Goal: Task Accomplishment & Management: Manage account settings

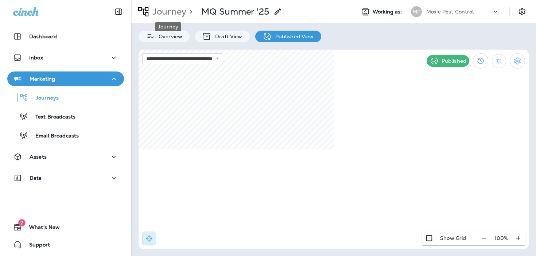
click at [179, 10] on p "Journey" at bounding box center [167, 11] width 37 height 11
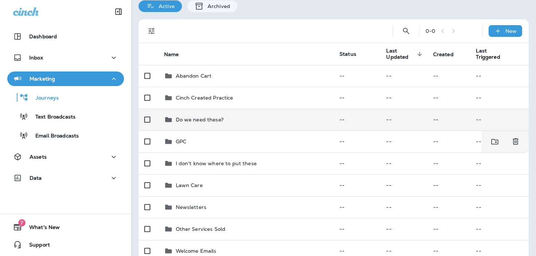
scroll to position [85, 0]
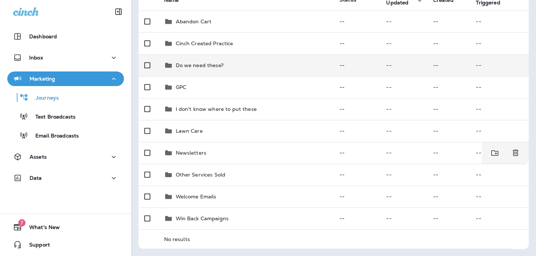
click at [272, 149] on div "Newsletters" at bounding box center [246, 152] width 164 height 9
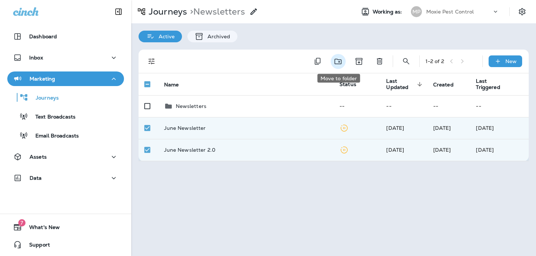
click at [337, 65] on icon "Move to folder" at bounding box center [337, 61] width 9 height 9
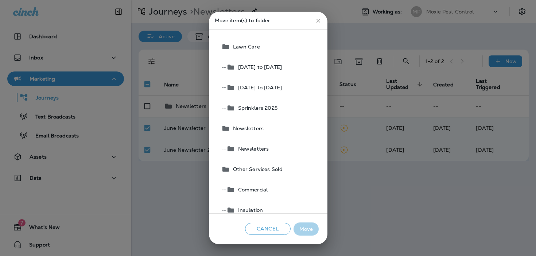
scroll to position [165, 0]
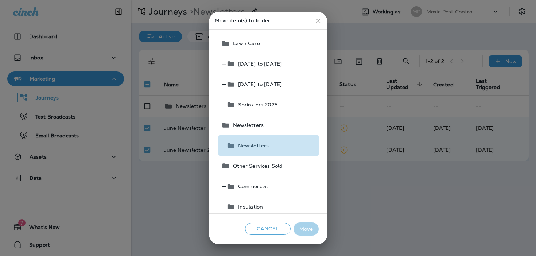
click at [296, 143] on button "-- Newsletters" at bounding box center [268, 145] width 100 height 20
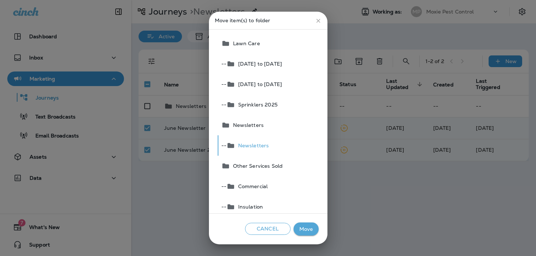
click at [304, 225] on button "Move" at bounding box center [305, 228] width 25 height 13
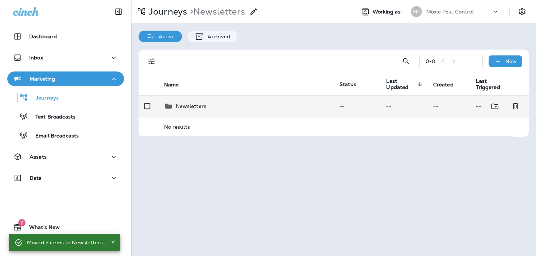
click at [233, 106] on div "Newsletters" at bounding box center [246, 106] width 164 height 9
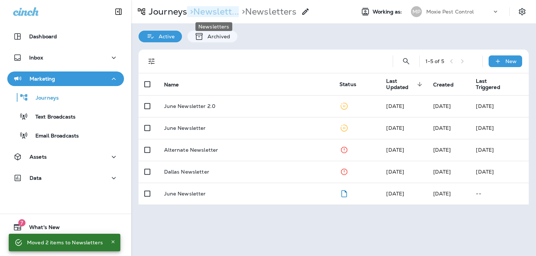
click at [217, 11] on p "> Newslett..." at bounding box center [213, 11] width 52 height 11
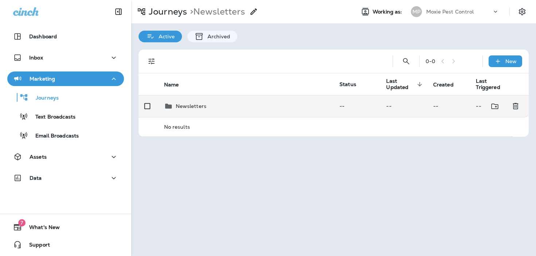
click at [187, 107] on p "Newsletters" at bounding box center [191, 106] width 31 height 6
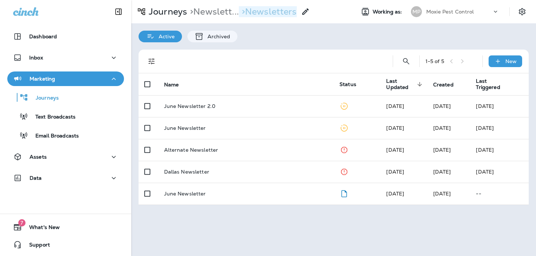
click at [268, 16] on p "> Newsletters" at bounding box center [268, 11] width 58 height 11
click at [257, 13] on p "> Newsletters" at bounding box center [268, 11] width 58 height 11
click at [303, 12] on div at bounding box center [303, 11] width 13 height 15
click at [307, 12] on icon at bounding box center [305, 11] width 9 height 9
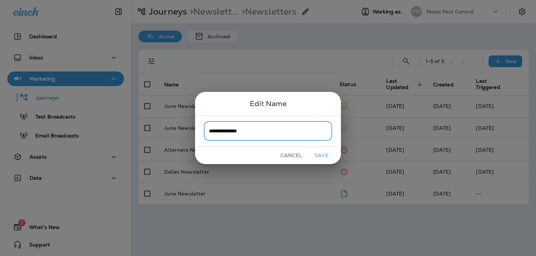
type input "**********"
click at [319, 155] on button "Save" at bounding box center [321, 155] width 27 height 11
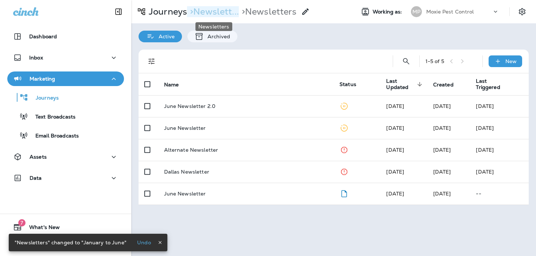
click at [222, 14] on p "> Newslett..." at bounding box center [213, 11] width 52 height 11
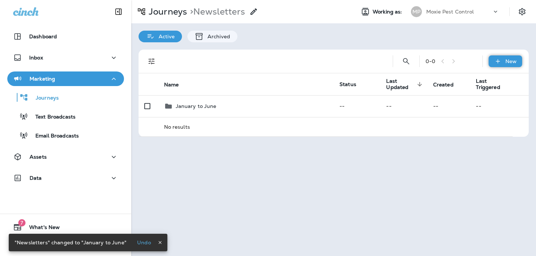
click at [506, 62] on p "New" at bounding box center [510, 61] width 11 height 6
click at [485, 99] on p "New Folder" at bounding box center [496, 96] width 32 height 6
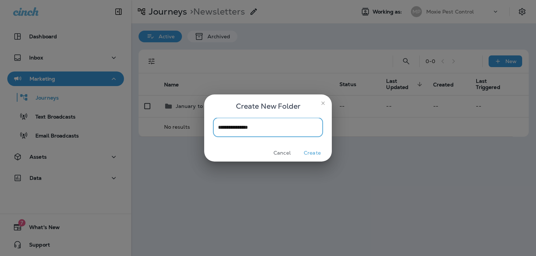
type input "**********"
click at [307, 152] on button "Create" at bounding box center [311, 152] width 27 height 11
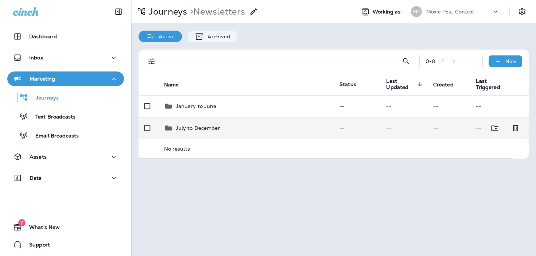
click at [192, 129] on p "July to December" at bounding box center [198, 128] width 44 height 6
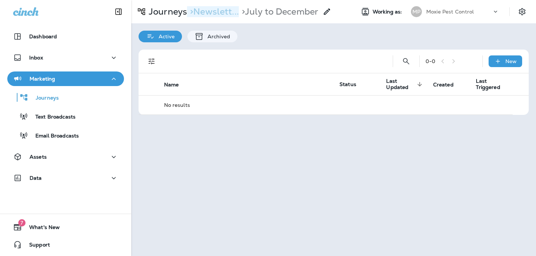
click at [218, 15] on p "> Newslett..." at bounding box center [213, 11] width 52 height 11
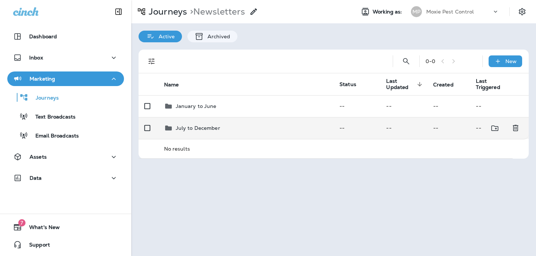
click at [234, 122] on td "July to December" at bounding box center [246, 128] width 176 height 22
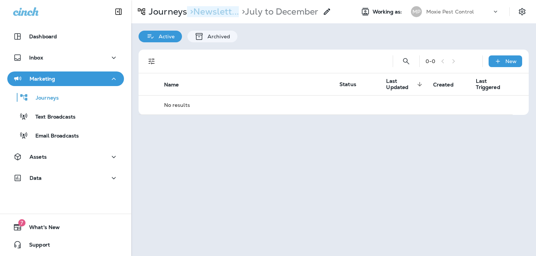
click at [209, 13] on p "> Newslett..." at bounding box center [213, 11] width 52 height 11
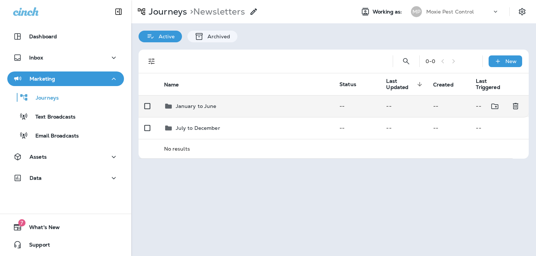
click at [200, 105] on p "January to June" at bounding box center [196, 106] width 41 height 6
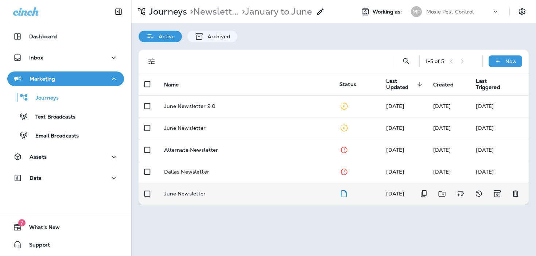
click at [233, 195] on div "June Newsletter" at bounding box center [246, 194] width 164 height 6
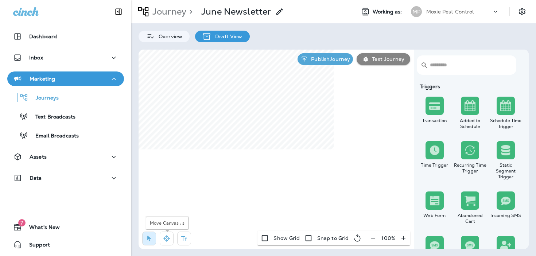
click at [168, 235] on icon "button" at bounding box center [166, 238] width 7 height 7
click at [169, 7] on p "Journey" at bounding box center [167, 11] width 37 height 11
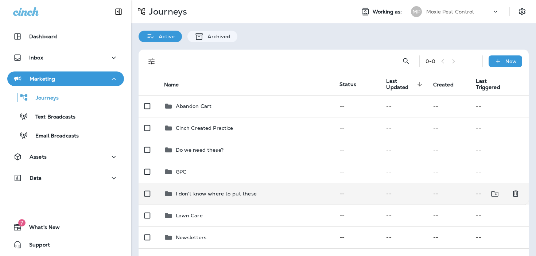
scroll to position [24, 0]
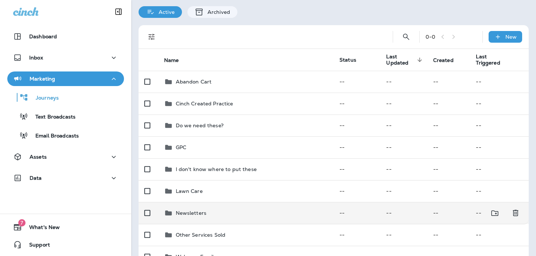
click at [187, 214] on p "Newsletters" at bounding box center [191, 213] width 31 height 6
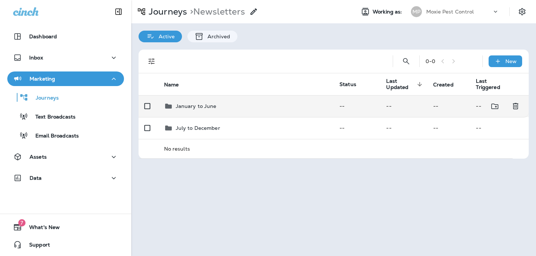
click at [234, 107] on div "January to June" at bounding box center [246, 106] width 164 height 9
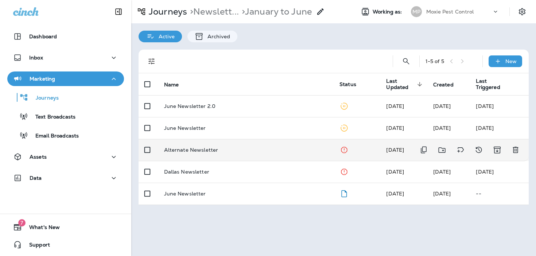
click at [229, 156] on td "Alternate Newsletter" at bounding box center [246, 150] width 176 height 22
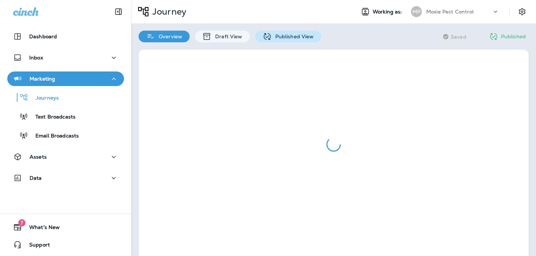
click at [284, 34] on p "Published View" at bounding box center [293, 37] width 42 height 6
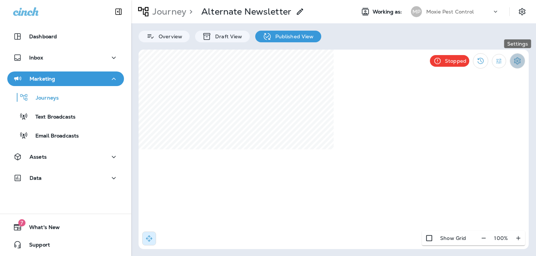
click at [513, 61] on icon "Settings" at bounding box center [517, 60] width 9 height 9
click at [485, 81] on p "Duplicate Journey" at bounding box center [479, 82] width 50 height 6
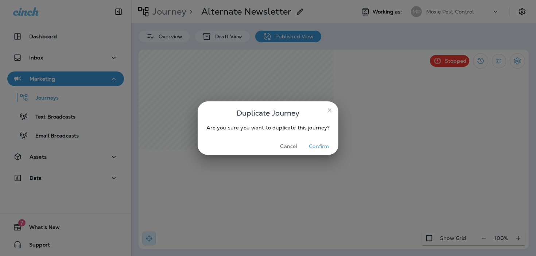
click at [315, 143] on button "Confirm" at bounding box center [318, 146] width 27 height 11
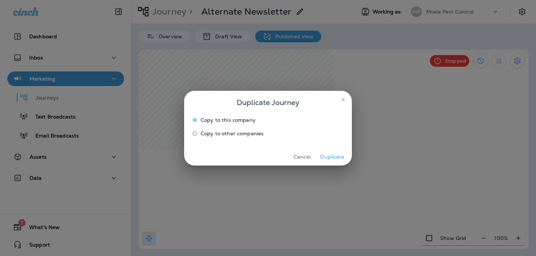
click at [335, 155] on button "Duplicate" at bounding box center [332, 156] width 27 height 11
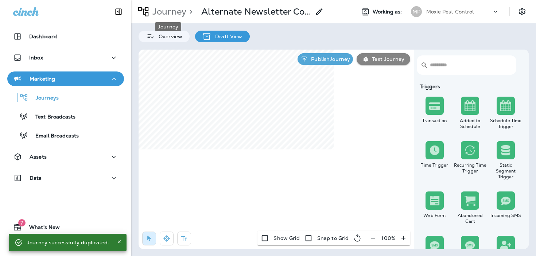
click at [162, 14] on p "Journey" at bounding box center [167, 11] width 37 height 11
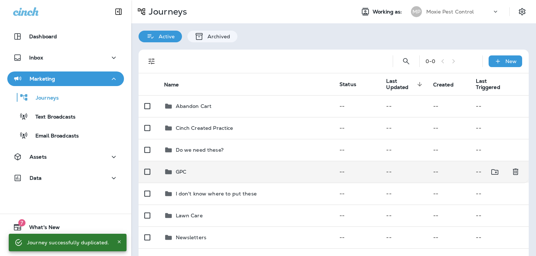
scroll to position [37, 0]
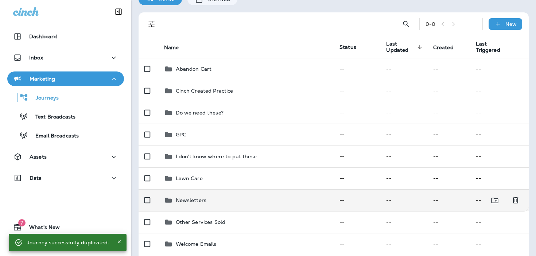
click at [205, 204] on td "Newsletters" at bounding box center [246, 200] width 176 height 22
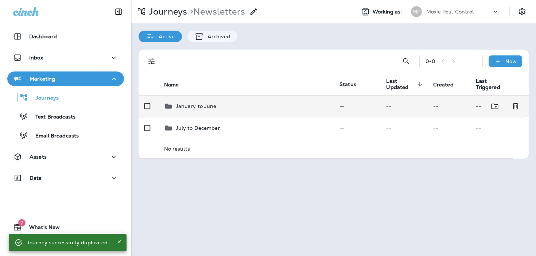
click at [210, 112] on td "January to June" at bounding box center [246, 106] width 176 height 22
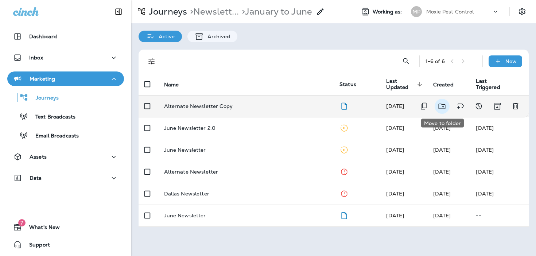
click at [440, 107] on icon "Move to folder" at bounding box center [441, 106] width 9 height 9
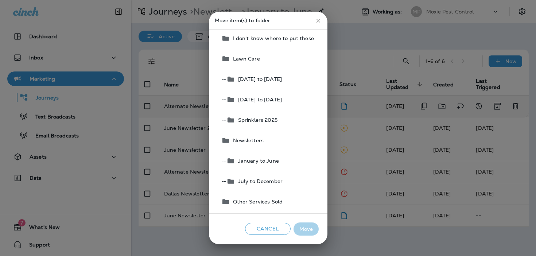
scroll to position [151, 0]
click at [263, 183] on span "July to December" at bounding box center [258, 180] width 47 height 6
click at [305, 229] on button "Move" at bounding box center [305, 228] width 25 height 13
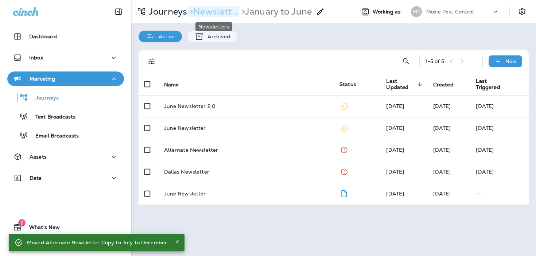
click at [219, 12] on p "> Newslett..." at bounding box center [213, 11] width 52 height 11
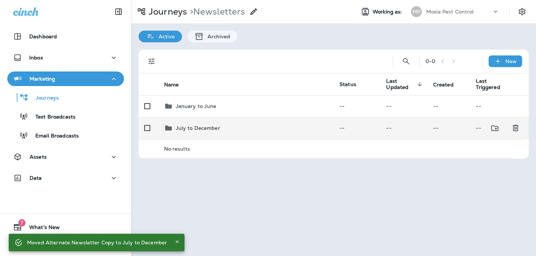
click at [212, 137] on td "July to December" at bounding box center [246, 128] width 176 height 22
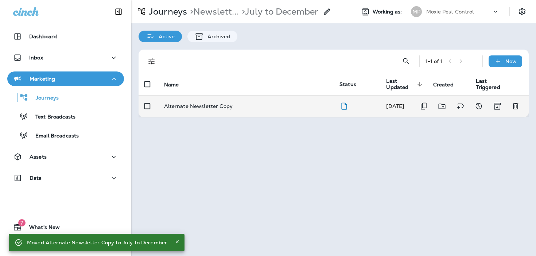
click at [241, 101] on td "Alternate Newsletter Copy" at bounding box center [246, 106] width 176 height 22
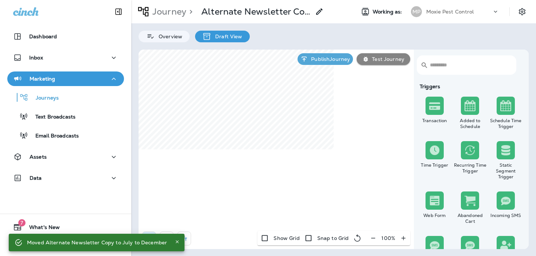
click at [316, 13] on icon at bounding box center [319, 11] width 9 height 9
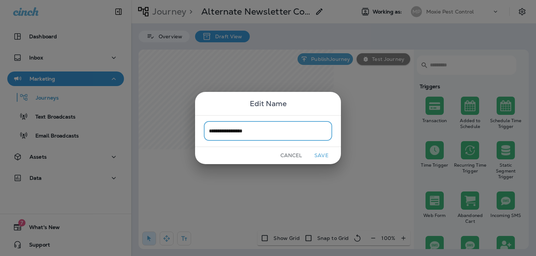
type input "**********"
click at [320, 156] on button "Save" at bounding box center [321, 155] width 27 height 11
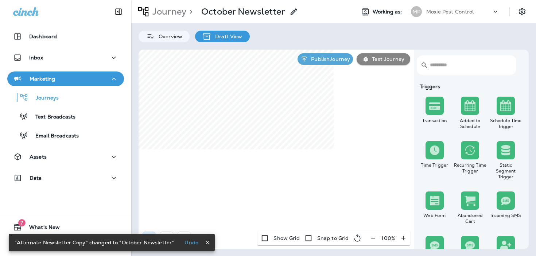
click at [205, 240] on icon "button" at bounding box center [207, 242] width 5 height 5
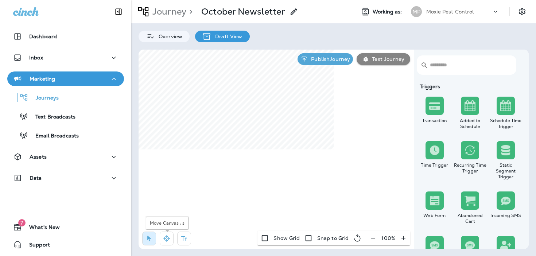
click at [169, 240] on icon "button" at bounding box center [166, 238] width 7 height 7
click at [147, 241] on icon "button" at bounding box center [148, 238] width 7 height 7
click at [164, 237] on icon "button" at bounding box center [166, 238] width 7 height 7
click at [152, 234] on button "button" at bounding box center [149, 238] width 14 height 14
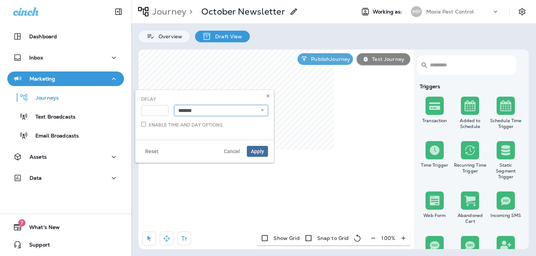
click at [220, 106] on select "**********" at bounding box center [221, 110] width 94 height 11
select select "******"
click at [262, 156] on button "Apply" at bounding box center [257, 151] width 21 height 11
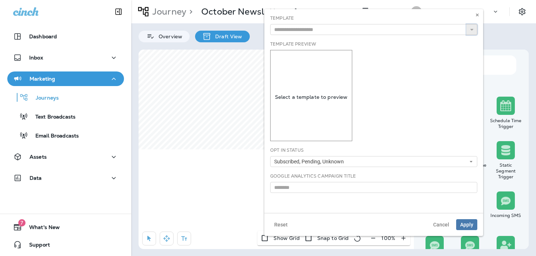
click at [473, 29] on icon "button" at bounding box center [471, 29] width 5 height 5
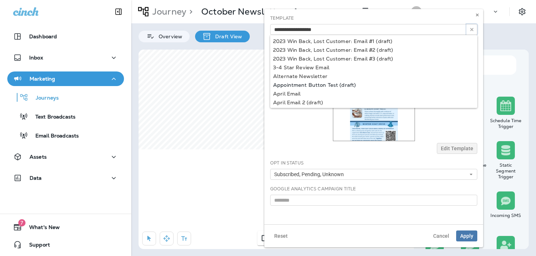
scroll to position [106, 0]
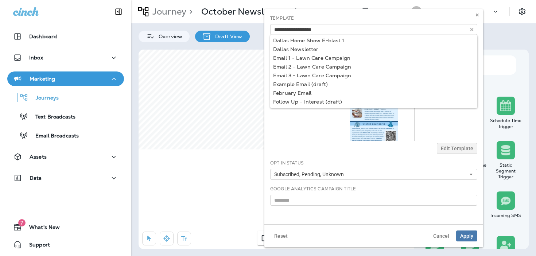
click at [280, 136] on div at bounding box center [373, 95] width 207 height 91
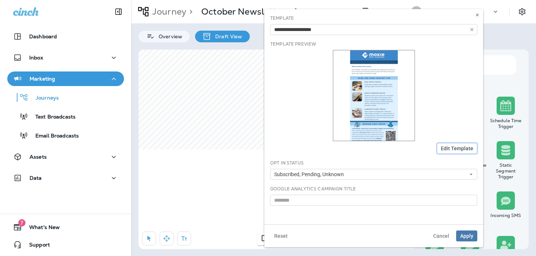
click at [454, 148] on span "Edit Template" at bounding box center [457, 148] width 32 height 5
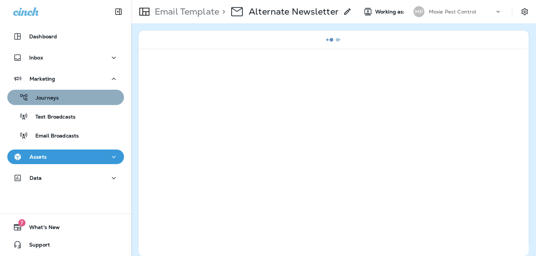
click at [52, 101] on p "Journeys" at bounding box center [43, 98] width 30 height 7
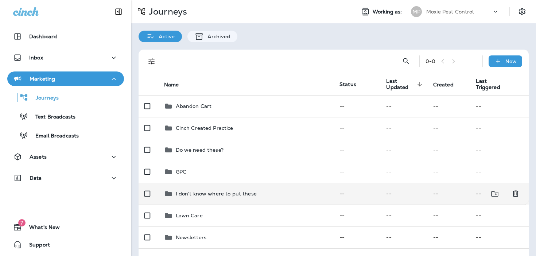
scroll to position [85, 0]
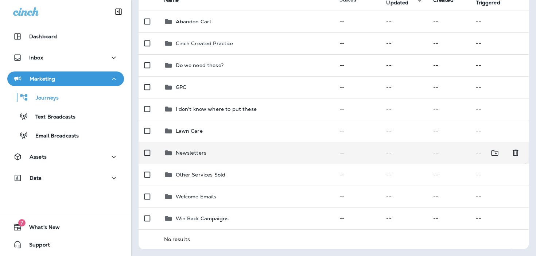
click at [217, 152] on div "Newsletters" at bounding box center [246, 152] width 164 height 9
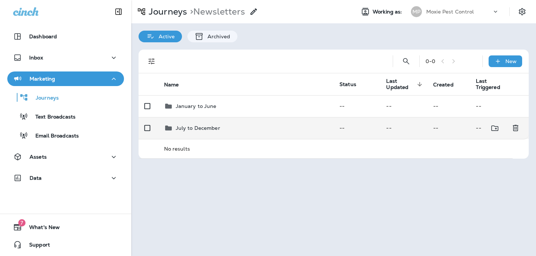
click at [222, 137] on td "July to December" at bounding box center [246, 128] width 176 height 22
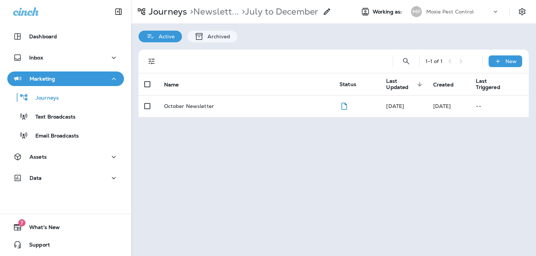
click at [219, 116] on td "October Newsletter" at bounding box center [246, 106] width 176 height 22
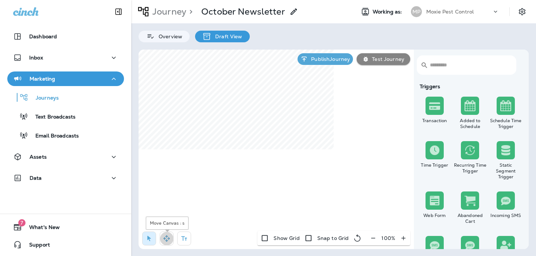
click at [167, 234] on button "button" at bounding box center [167, 238] width 14 height 14
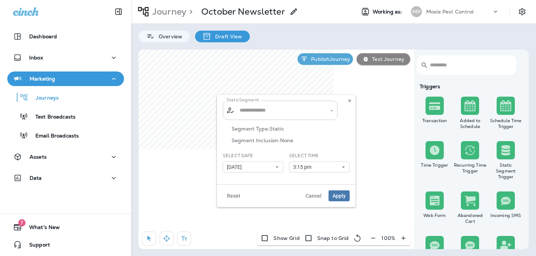
click at [292, 113] on input "text" at bounding box center [281, 110] width 86 height 13
type input "**********"
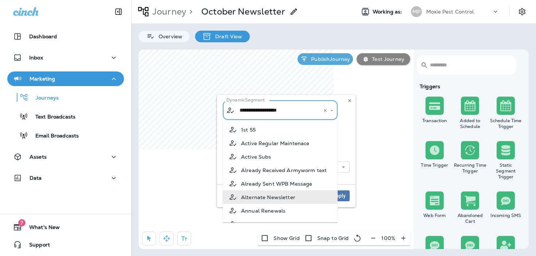
click at [324, 112] on icon "Clear" at bounding box center [325, 110] width 5 height 5
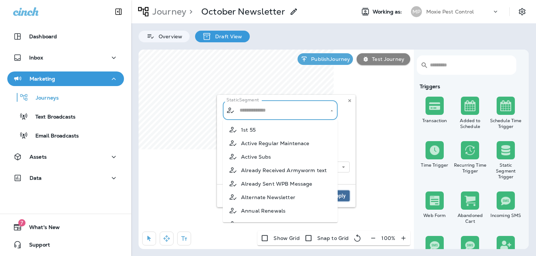
click at [348, 196] on button "Apply" at bounding box center [338, 195] width 21 height 11
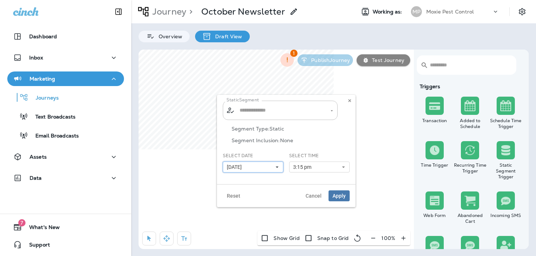
click at [277, 167] on use at bounding box center [277, 167] width 3 height 1
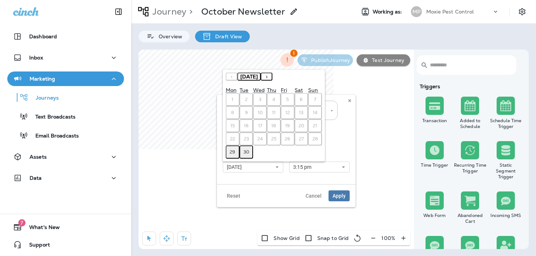
click at [272, 78] on button "›" at bounding box center [267, 77] width 12 height 8
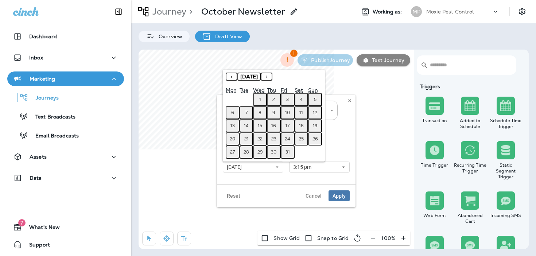
click at [272, 78] on button "›" at bounding box center [267, 77] width 12 height 8
click at [227, 76] on button "‹" at bounding box center [232, 77] width 12 height 8
click at [230, 125] on button "13" at bounding box center [233, 125] width 14 height 13
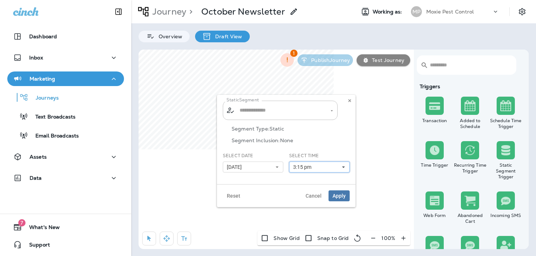
click at [327, 167] on button "3:15 pm" at bounding box center [319, 166] width 60 height 11
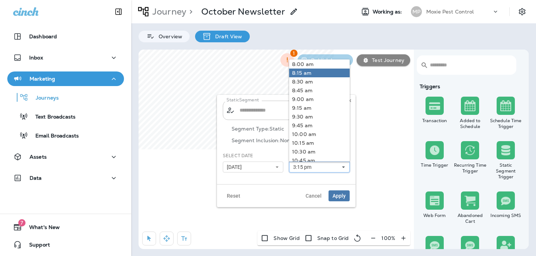
scroll to position [283, 0]
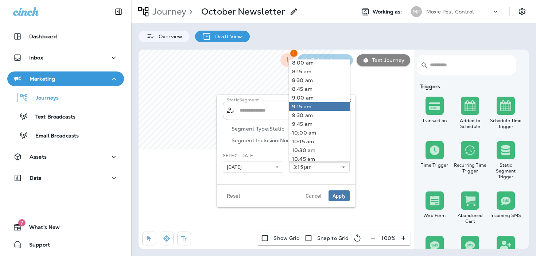
click at [310, 109] on link "9:15 am" at bounding box center [319, 106] width 60 height 9
click at [332, 192] on button "Apply" at bounding box center [338, 195] width 21 height 11
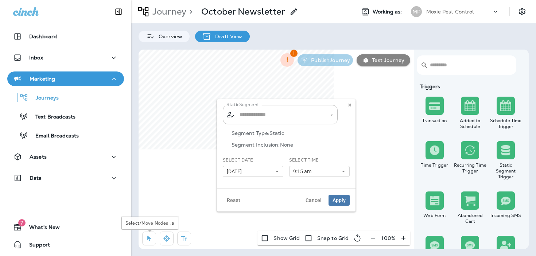
click at [149, 236] on icon "button" at bounding box center [148, 238] width 7 height 7
click at [340, 206] on div "Reset Cancel Apply" at bounding box center [286, 199] width 138 height 23
click at [342, 201] on span "Apply" at bounding box center [338, 200] width 13 height 5
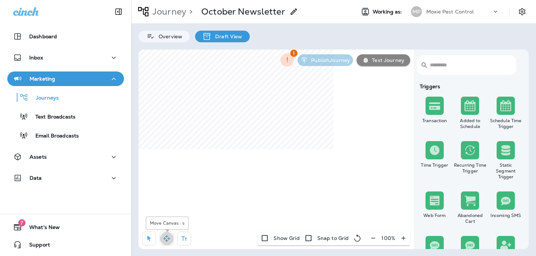
click at [168, 236] on icon "button" at bounding box center [166, 238] width 7 height 7
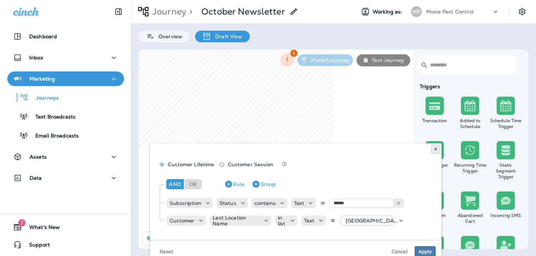
click at [436, 150] on icon at bounding box center [435, 149] width 4 height 4
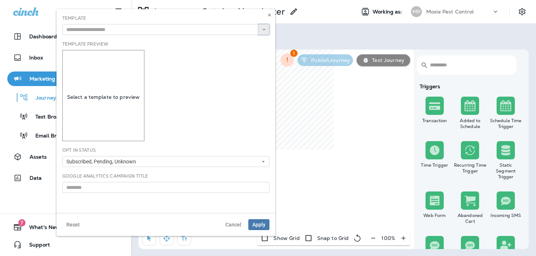
click at [259, 29] on button "button" at bounding box center [263, 29] width 11 height 11
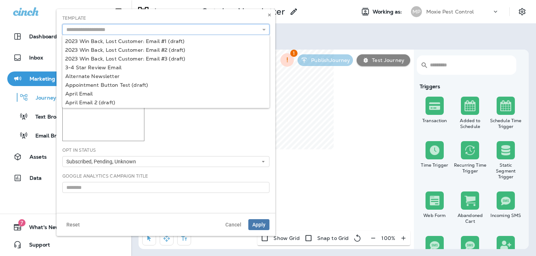
click at [253, 31] on input "text" at bounding box center [165, 29] width 207 height 11
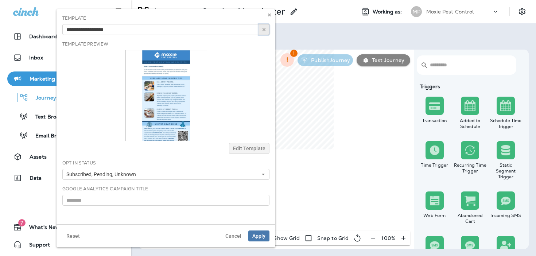
click at [267, 31] on button "button" at bounding box center [263, 29] width 11 height 11
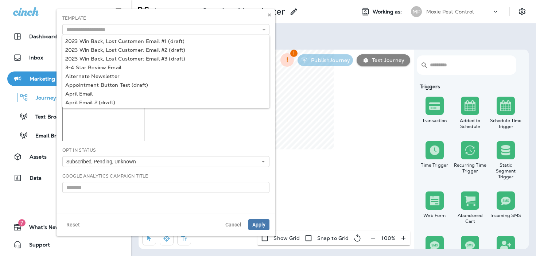
click at [252, 140] on div "Template Preview Select a template to preview" at bounding box center [165, 91] width 207 height 100
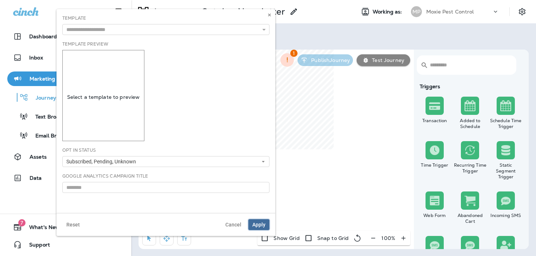
click at [261, 222] on span "Apply" at bounding box center [258, 224] width 13 height 5
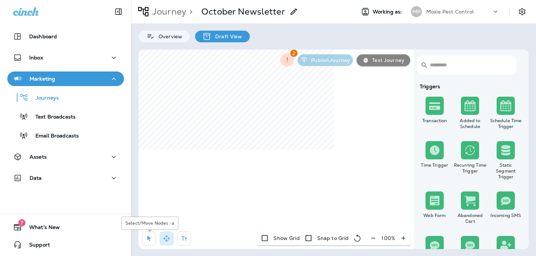
click at [151, 238] on icon "button" at bounding box center [148, 238] width 7 height 7
click at [165, 236] on icon "button" at bounding box center [166, 238] width 7 height 7
click at [147, 241] on icon "button" at bounding box center [148, 238] width 7 height 7
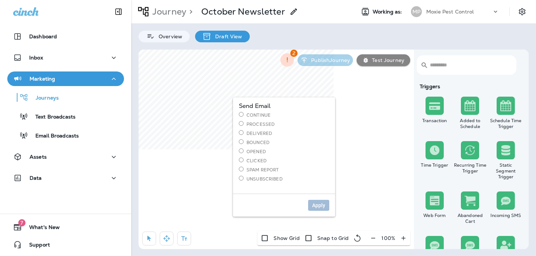
click at [256, 131] on label "Delivered" at bounding box center [284, 133] width 90 height 6
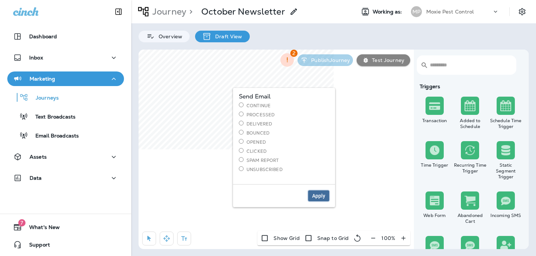
click at [323, 191] on button "Apply" at bounding box center [318, 195] width 21 height 11
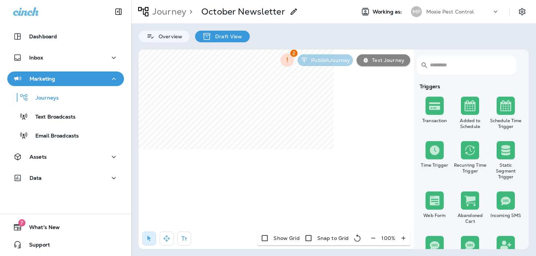
select select "*******"
click at [246, 146] on input "*********" at bounding box center [233, 145] width 127 height 11
click at [294, 146] on button at bounding box center [291, 145] width 11 height 11
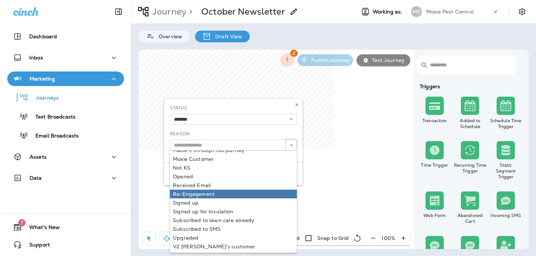
scroll to position [0, 0]
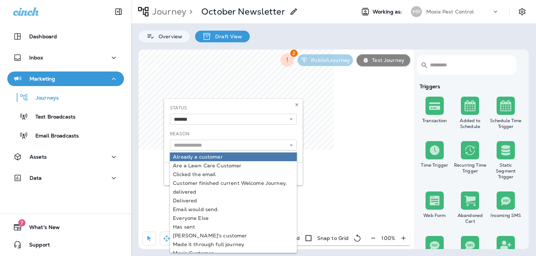
click at [278, 129] on div "**********" at bounding box center [233, 128] width 127 height 46
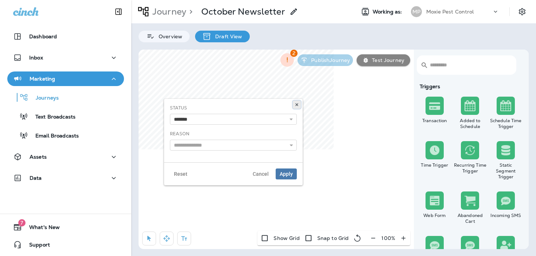
click at [299, 102] on button at bounding box center [297, 105] width 8 height 8
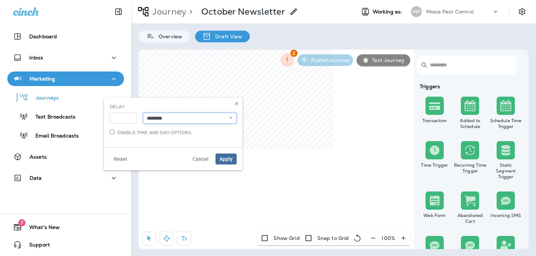
click at [211, 118] on select "**********" at bounding box center [190, 118] width 94 height 11
select select "*****"
click at [230, 157] on span "Apply" at bounding box center [225, 158] width 13 height 5
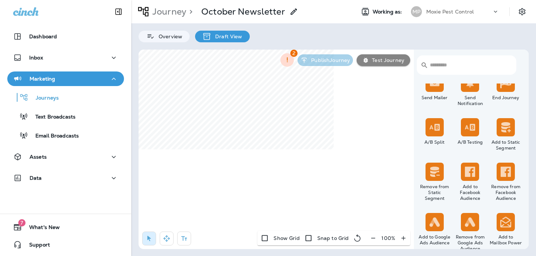
scroll to position [321, 0]
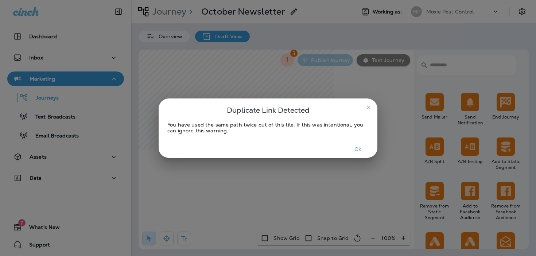
click at [356, 149] on button "Ok" at bounding box center [357, 149] width 27 height 11
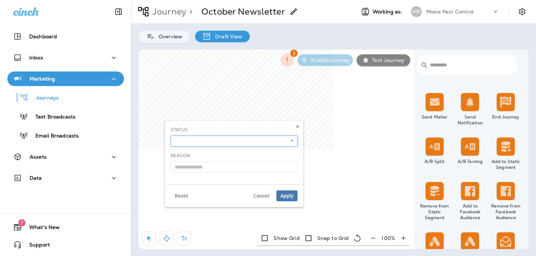
click at [231, 140] on select "**********" at bounding box center [234, 141] width 127 height 11
select select "*******"
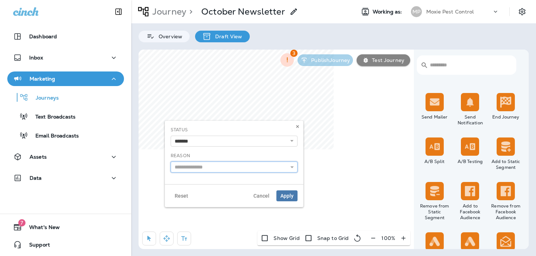
click at [219, 167] on input "text" at bounding box center [234, 166] width 127 height 11
click at [292, 169] on icon at bounding box center [291, 166] width 5 height 5
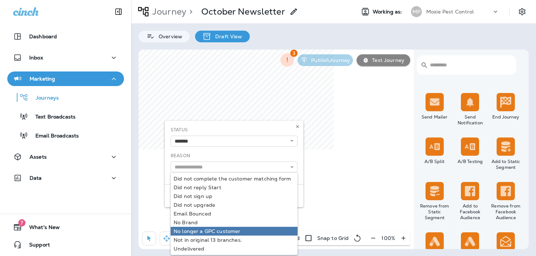
type input "**********"
click at [245, 0] on body "Dashboard Inbox Marketing Journeys Text Broadcasts Email Broadcasts Assets Data…" at bounding box center [268, 0] width 536 height 0
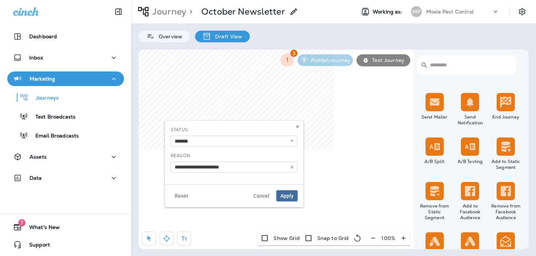
click at [289, 194] on span "Apply" at bounding box center [286, 195] width 13 height 5
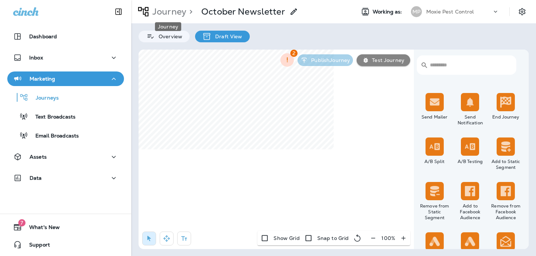
click at [167, 13] on p "Journey" at bounding box center [167, 11] width 37 height 11
